Goal: Register for event/course

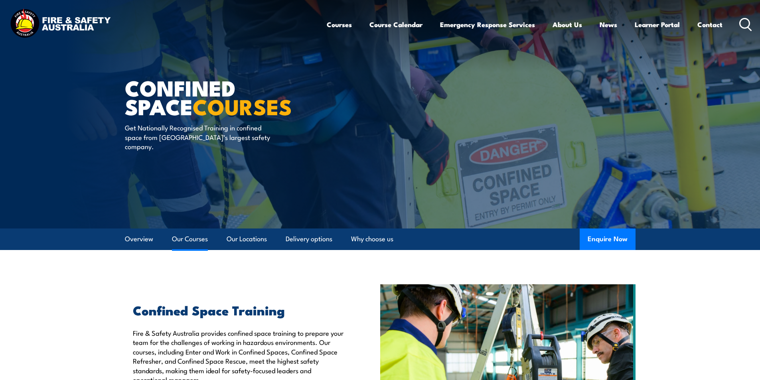
click at [194, 241] on link "Our Courses" at bounding box center [190, 239] width 36 height 21
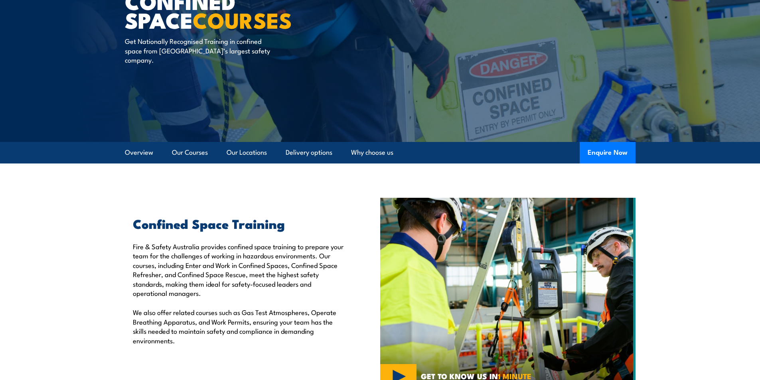
scroll to position [7, 0]
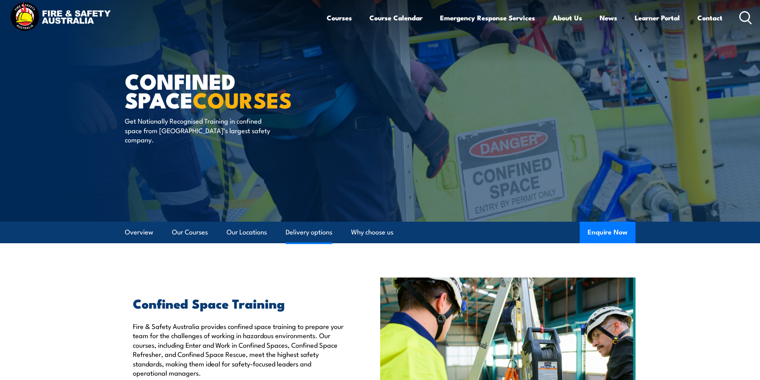
click at [304, 233] on link "Delivery options" at bounding box center [309, 232] width 47 height 21
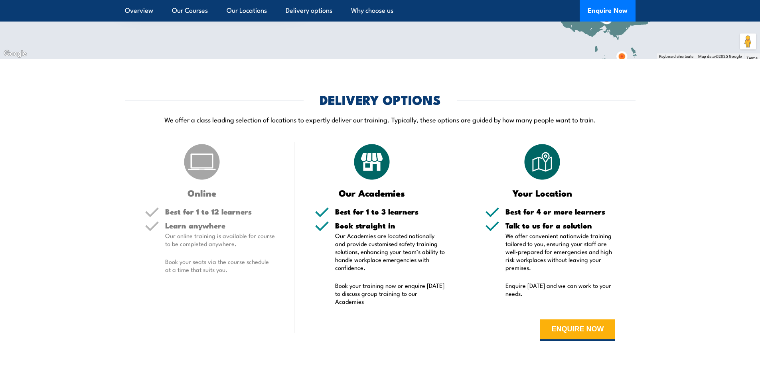
scroll to position [1397, 0]
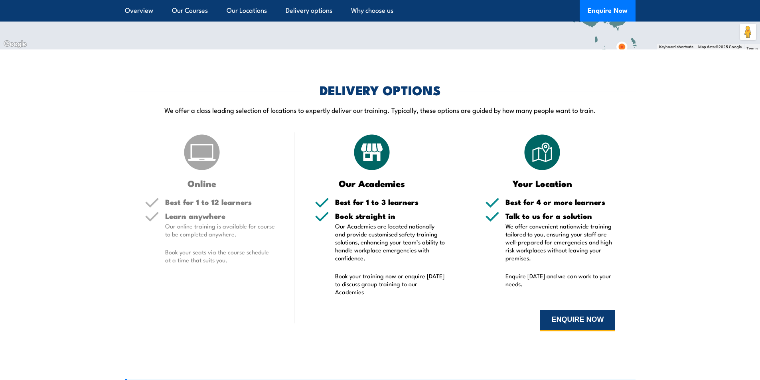
click at [582, 318] on button "ENQUIRE NOW" at bounding box center [577, 321] width 75 height 22
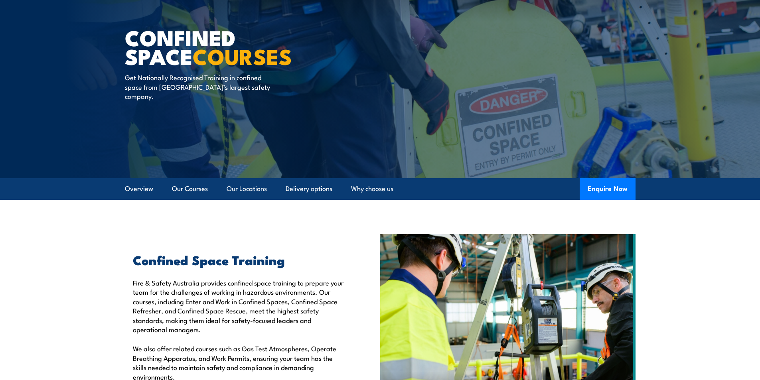
scroll to position [28, 0]
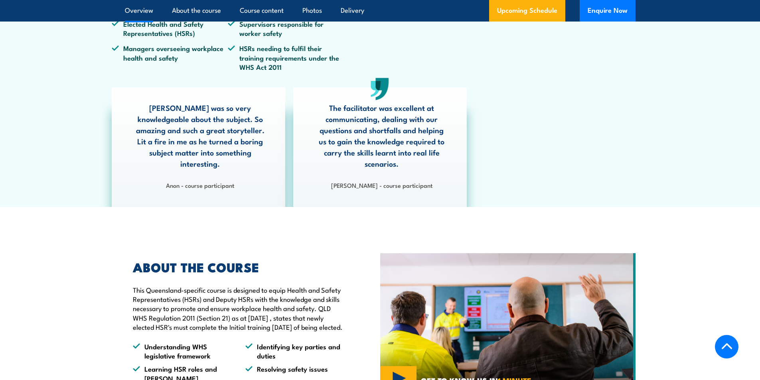
scroll to position [239, 0]
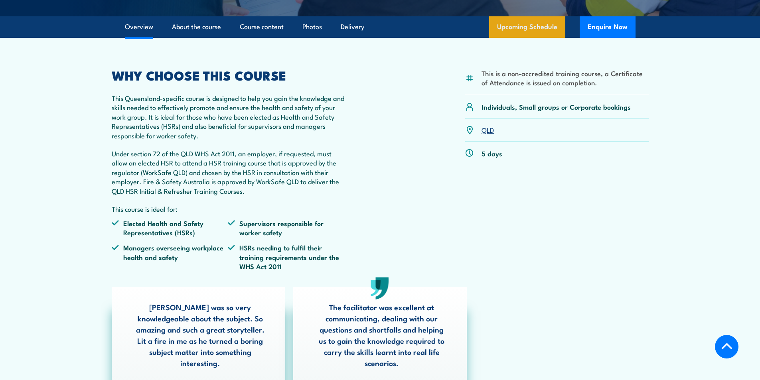
click at [531, 28] on link "Upcoming Schedule" at bounding box center [527, 27] width 76 height 22
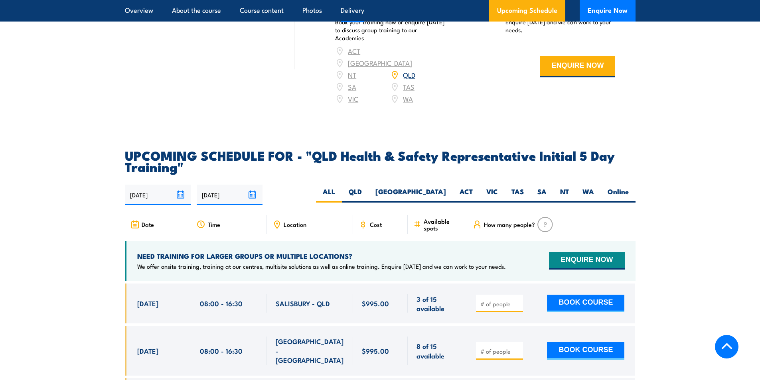
scroll to position [1262, 0]
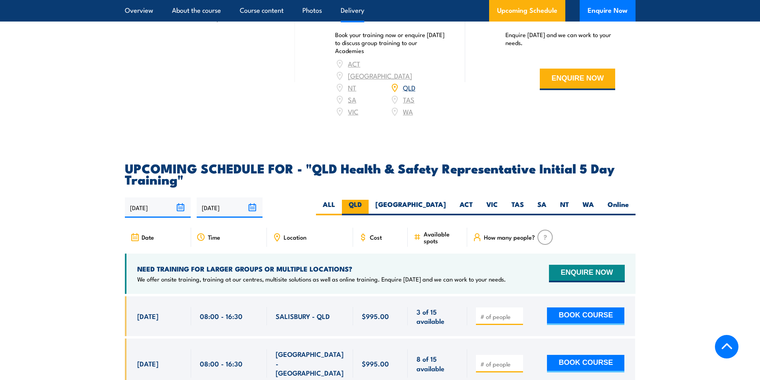
click at [369, 206] on label "QLD" at bounding box center [355, 208] width 27 height 16
click at [367, 205] on input "QLD" at bounding box center [364, 202] width 5 height 5
radio input "true"
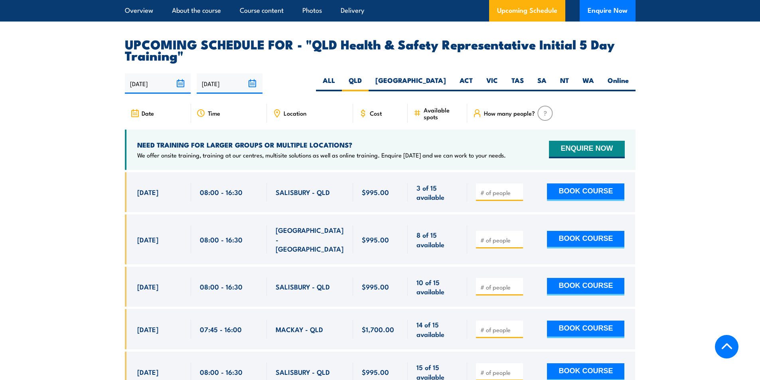
scroll to position [1381, 0]
